Goal: Check status

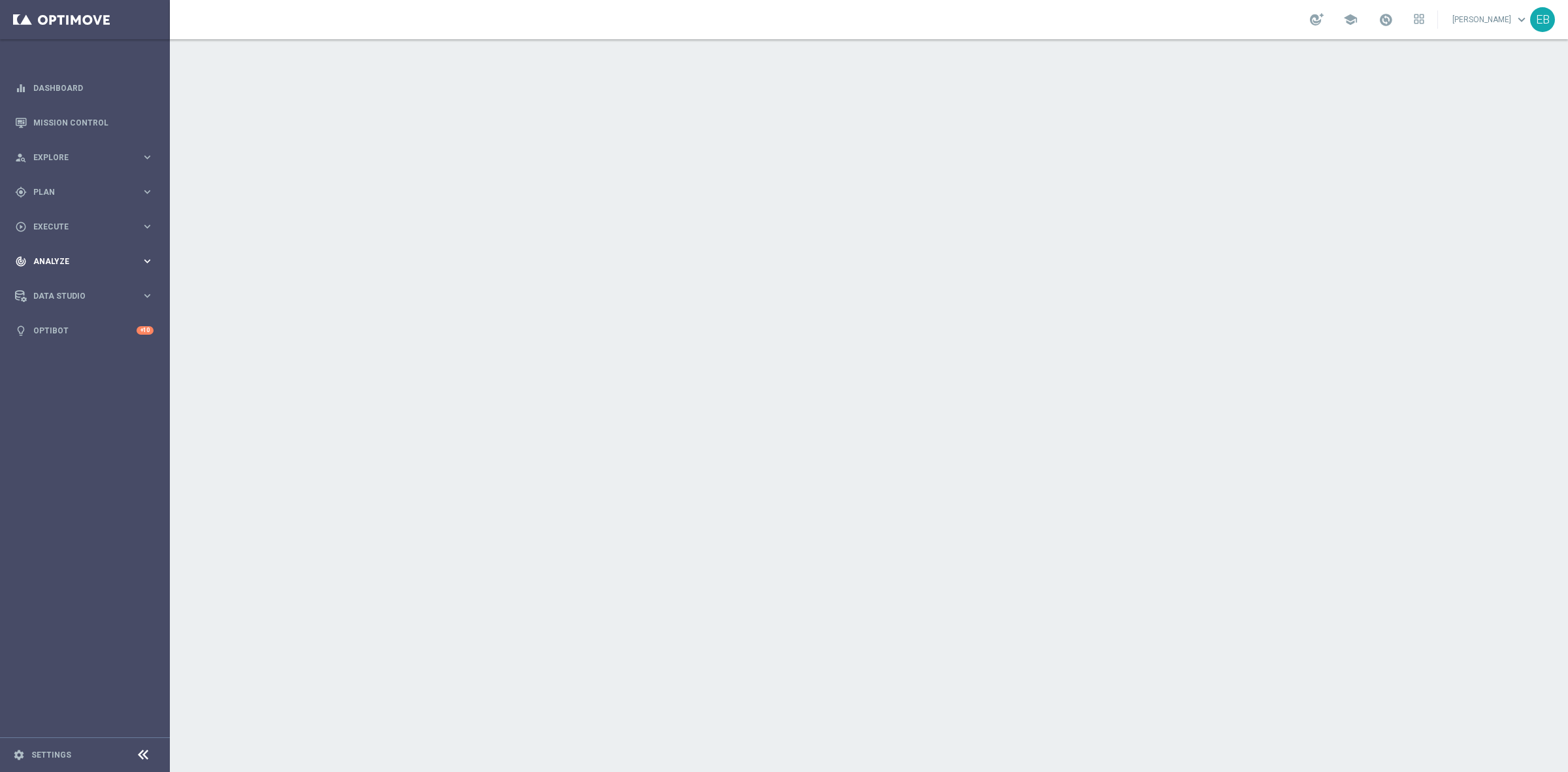
click at [73, 246] on div "track_changes Analyze keyboard_arrow_right" at bounding box center [84, 261] width 168 height 35
click at [115, 210] on div "play_circle_outline Execute keyboard_arrow_right" at bounding box center [84, 226] width 168 height 35
click at [106, 188] on span "Plan" at bounding box center [87, 192] width 108 height 8
click at [78, 114] on link "Mission Control" at bounding box center [93, 122] width 120 height 35
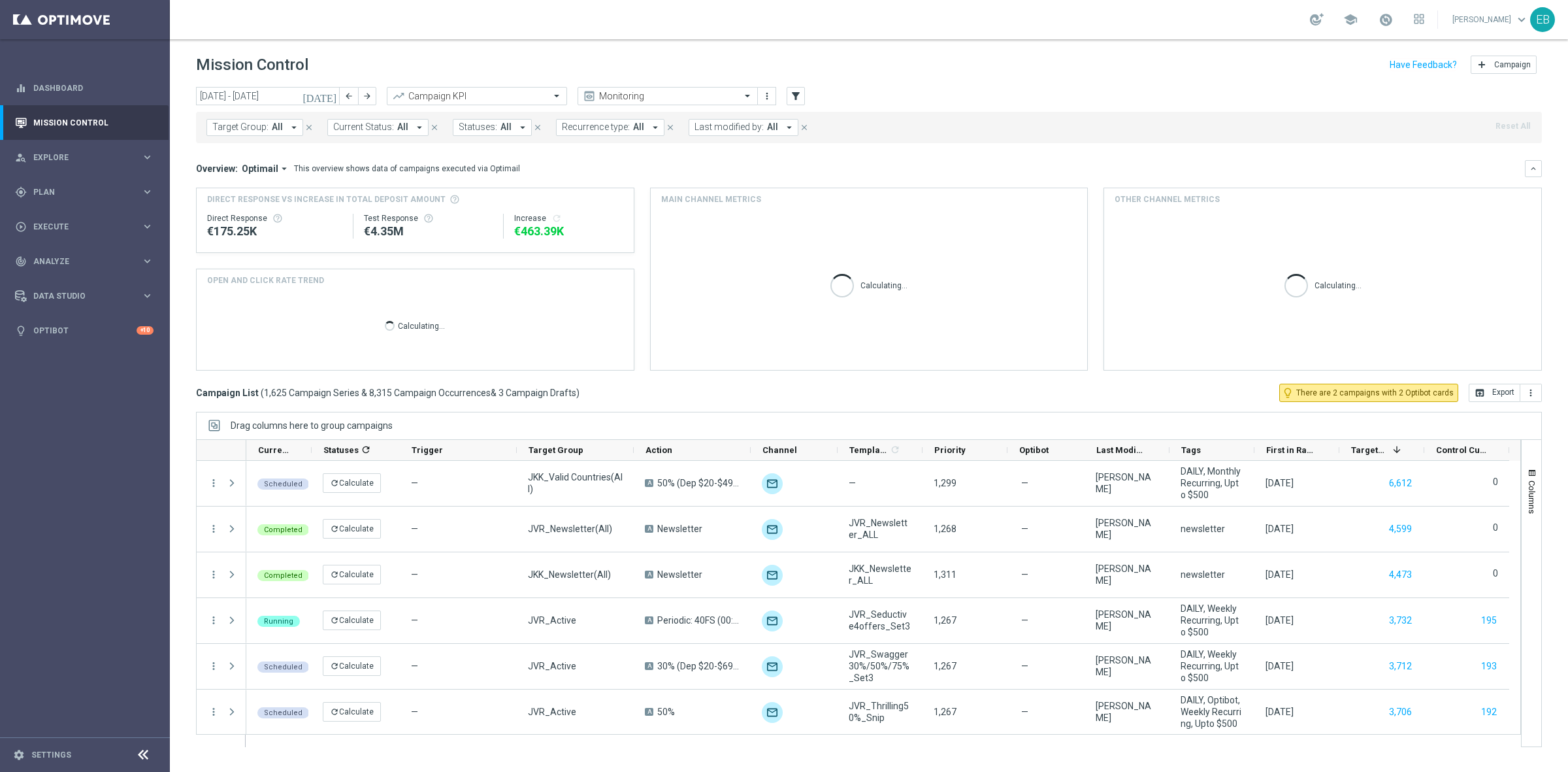
click at [487, 116] on div "Target Group: All arrow_drop_down close Current Status: All arrow_drop_down clo…" at bounding box center [868, 127] width 1346 height 32
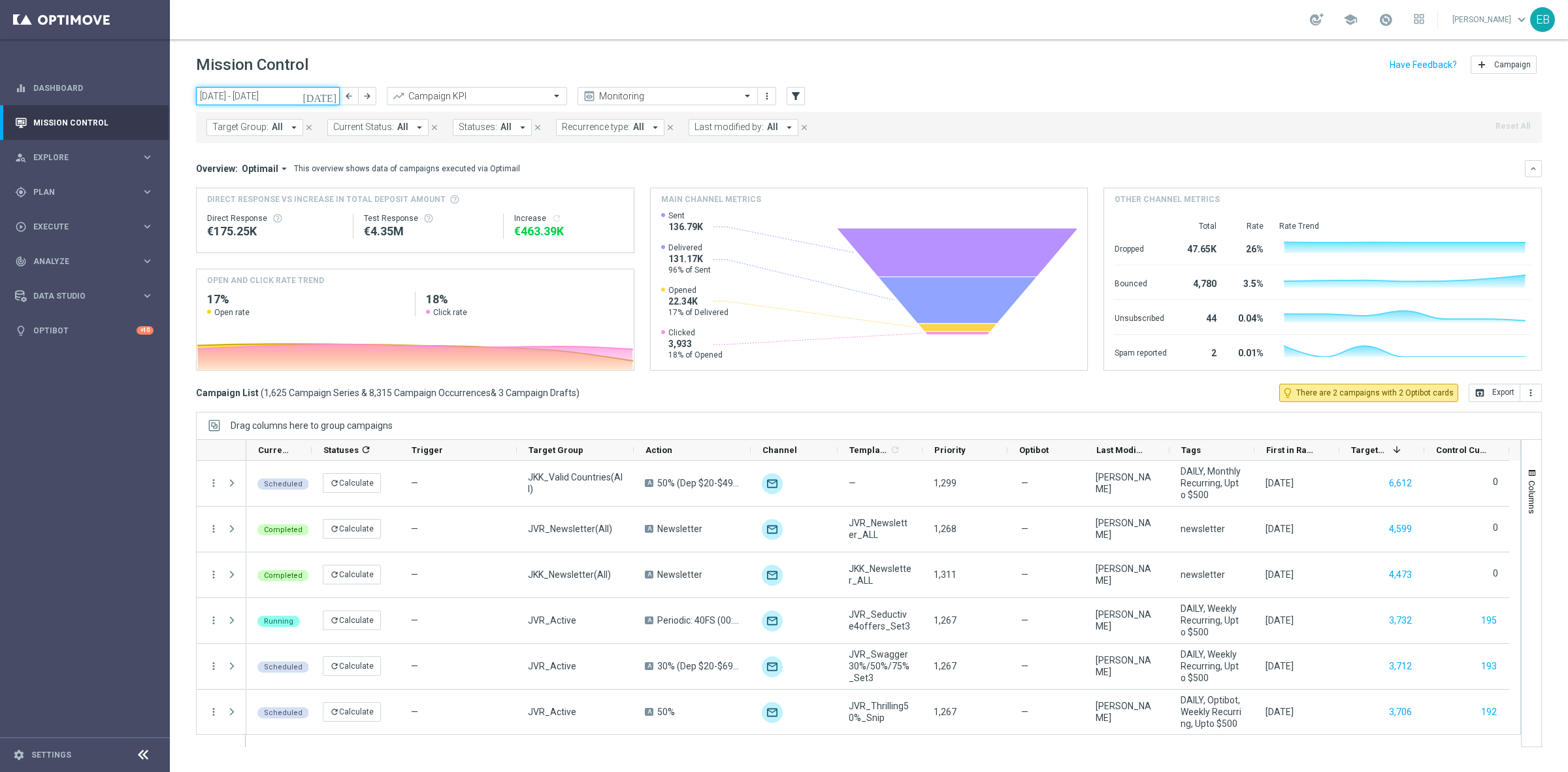
click at [273, 96] on input "15 Sep 2025 - 21 Sep 2025" at bounding box center [268, 96] width 144 height 18
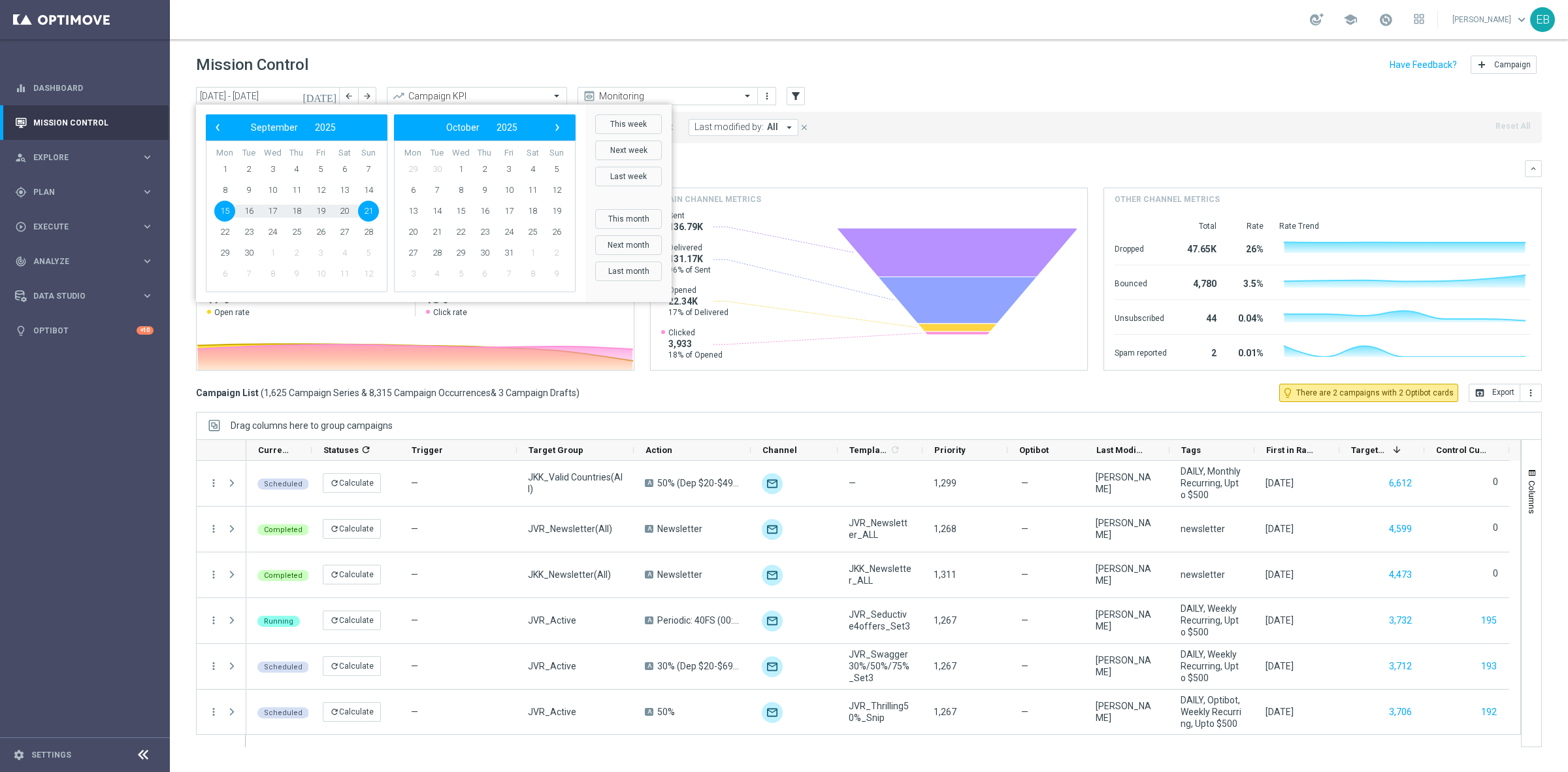
click at [368, 206] on span "21" at bounding box center [368, 211] width 21 height 21
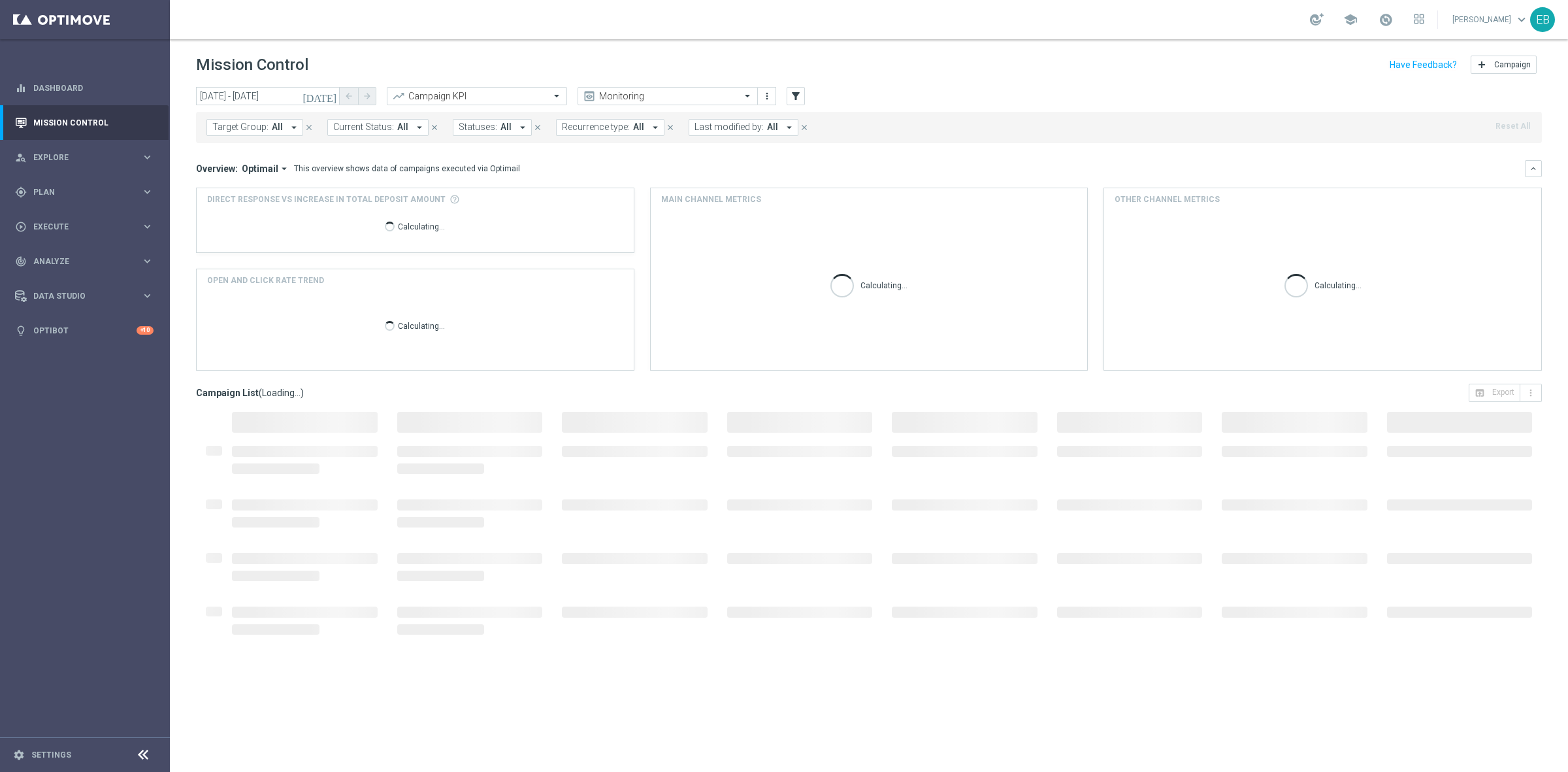
type input "21 Sep 2025 - 21 Sep 2025"
click at [477, 131] on span "Statuses:" at bounding box center [477, 127] width 39 height 11
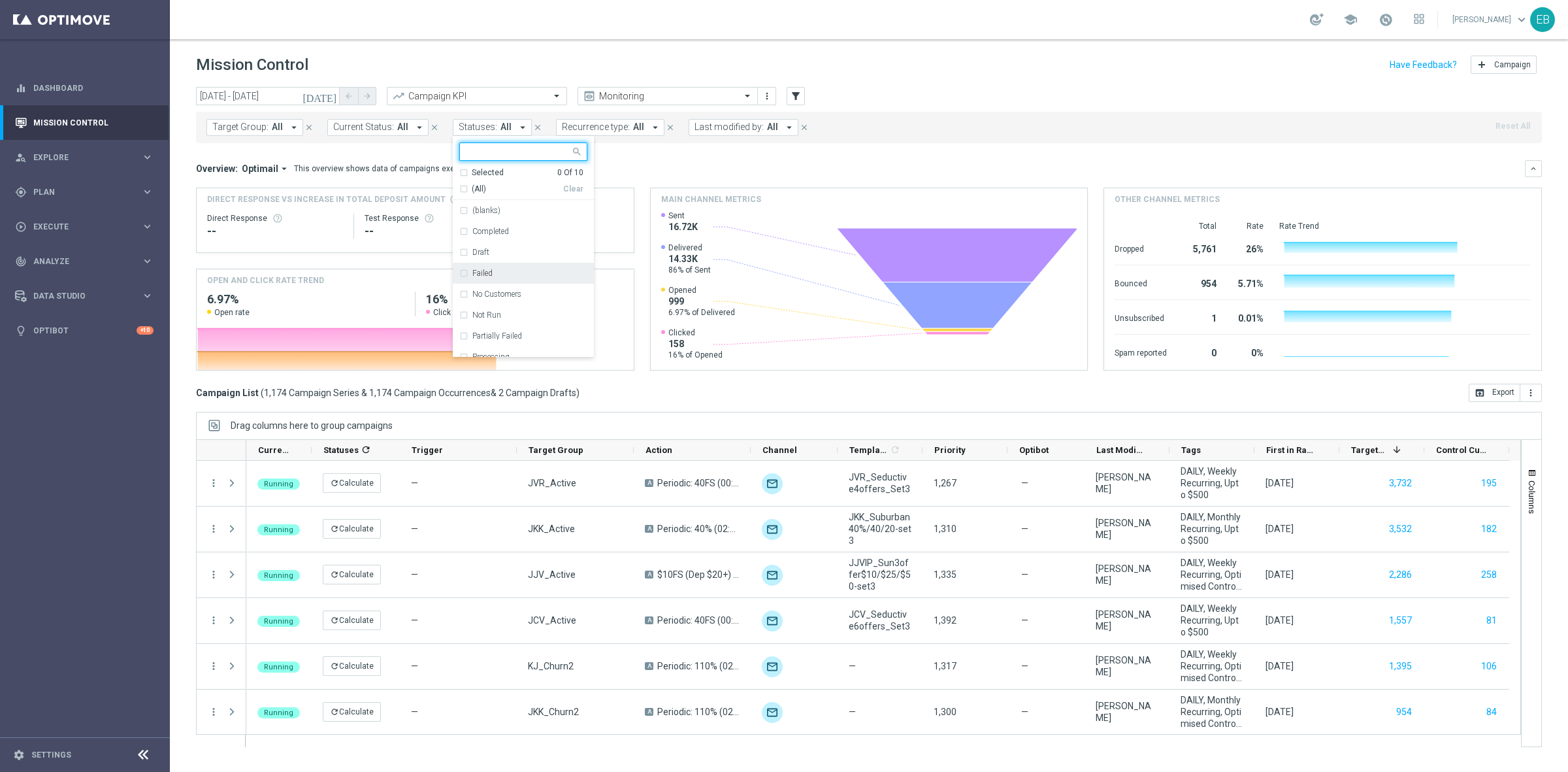
click at [522, 263] on div "Failed" at bounding box center [523, 273] width 128 height 21
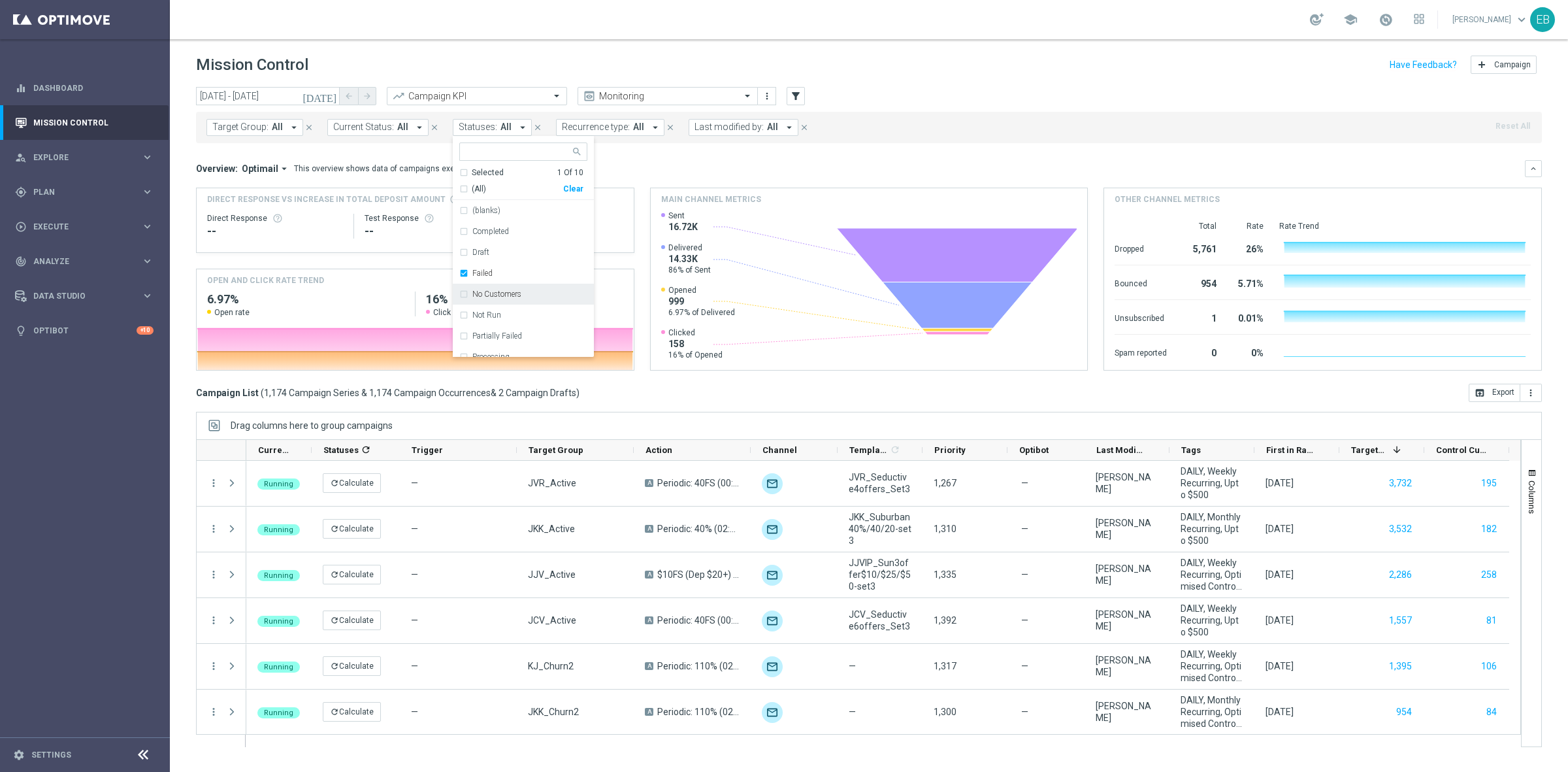
click at [521, 293] on div "No Customers" at bounding box center [529, 294] width 115 height 8
click at [513, 311] on div "Not Run" at bounding box center [523, 315] width 128 height 21
click at [521, 333] on div "Partially Failed" at bounding box center [529, 335] width 115 height 8
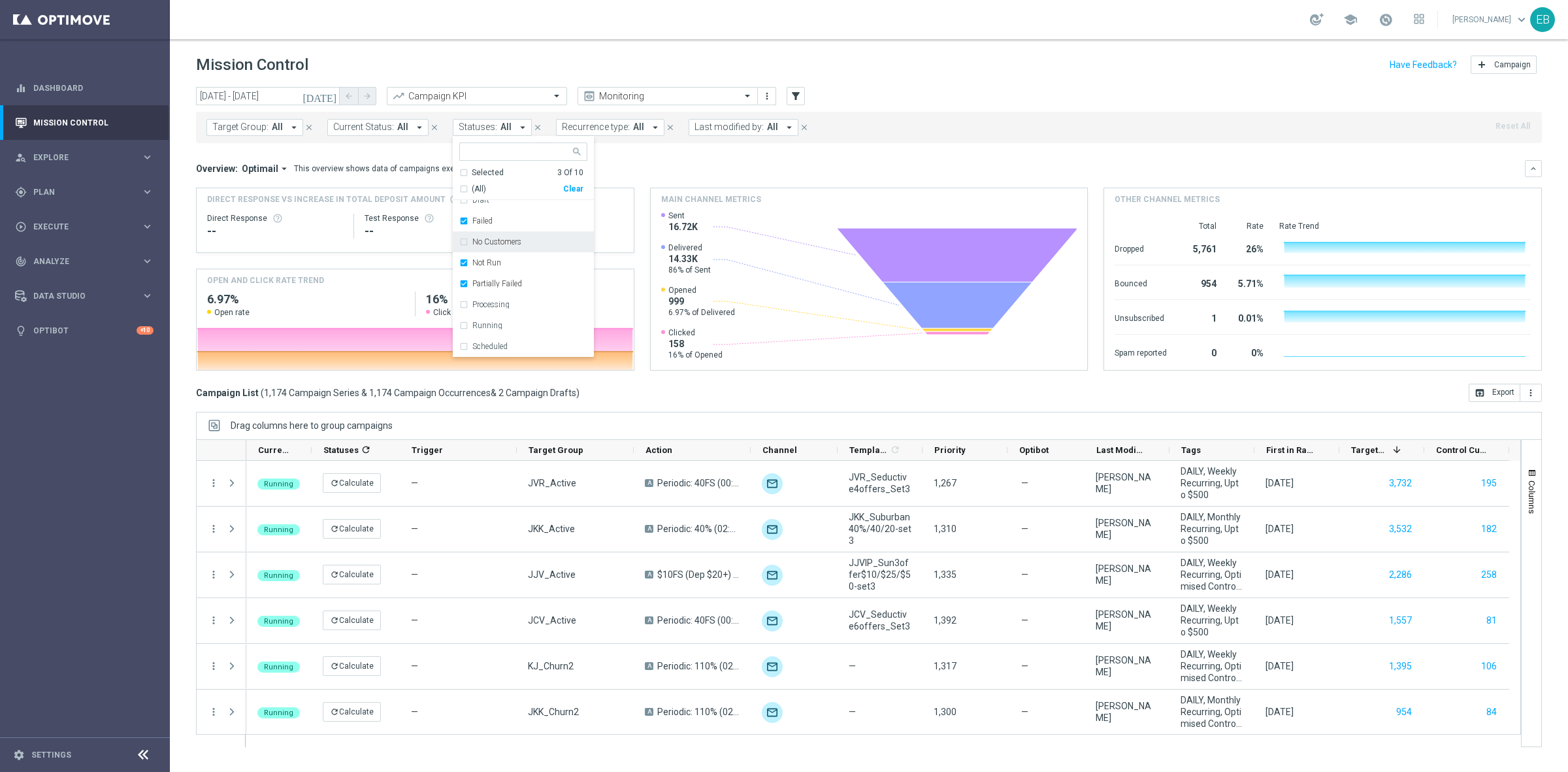
click at [991, 82] on header "Mission Control add Campaign" at bounding box center [868, 63] width 1398 height 48
